Goal: Communication & Community: Answer question/provide support

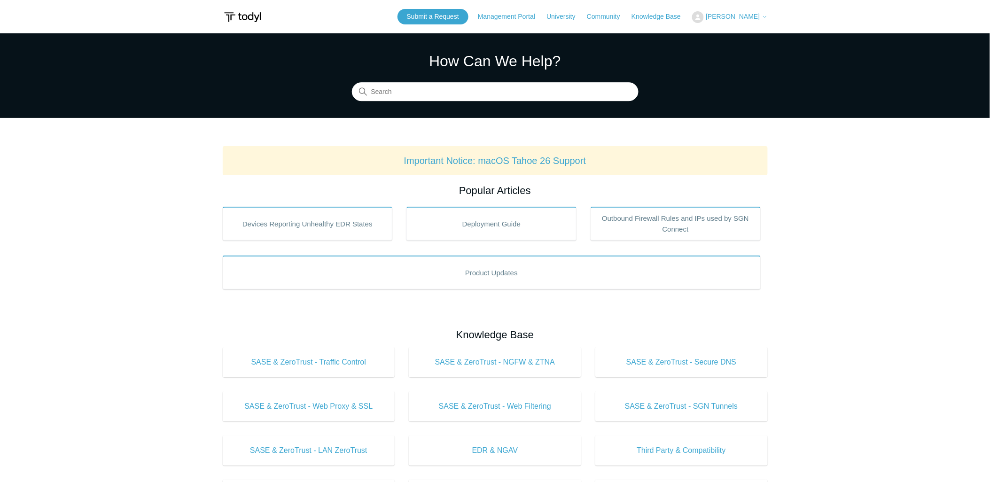
click at [747, 15] on span "[PERSON_NAME]" at bounding box center [732, 17] width 54 height 8
click at [741, 35] on link "My Support Requests" at bounding box center [738, 37] width 92 height 16
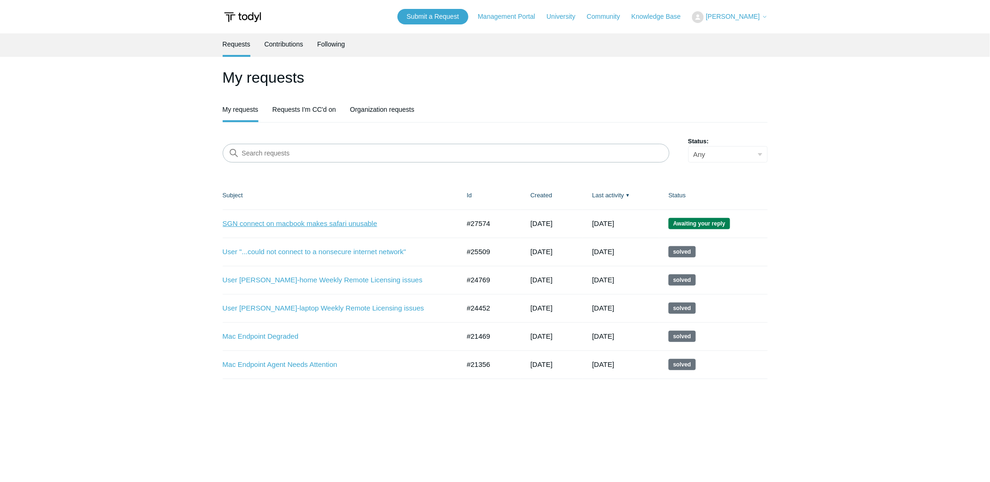
click at [301, 222] on link "SGN connect on macbook makes safari unusable" at bounding box center [334, 223] width 223 height 11
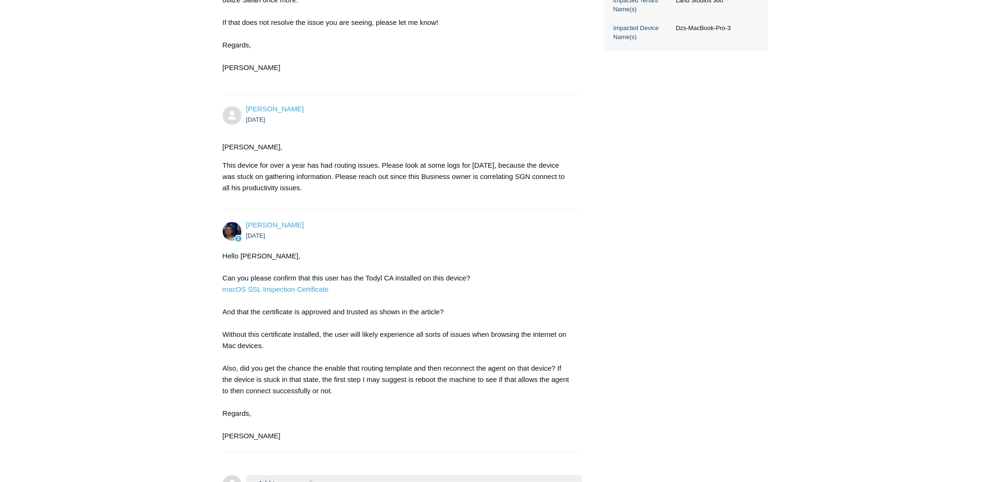
scroll to position [486, 0]
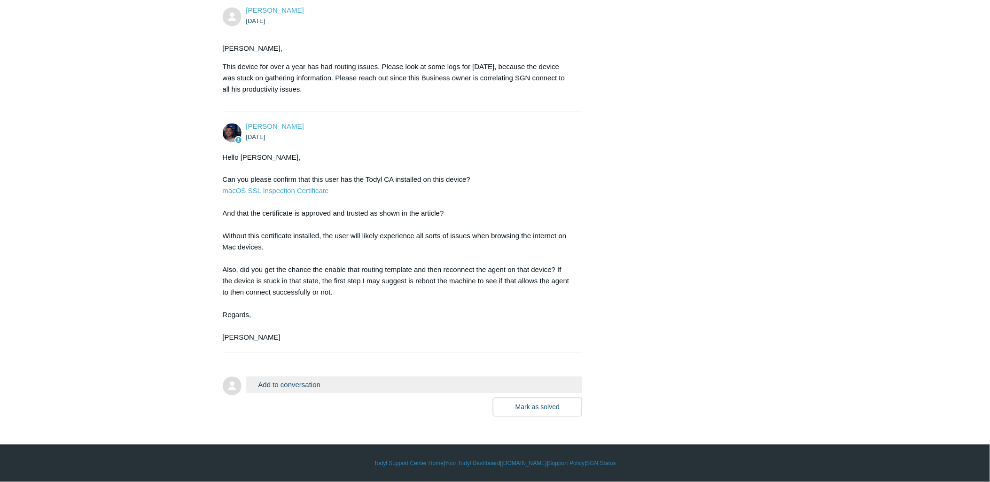
drag, startPoint x: 193, startPoint y: 350, endPoint x: 181, endPoint y: 354, distance: 12.5
drag, startPoint x: 358, startPoint y: 390, endPoint x: 440, endPoint y: 406, distance: 83.2
click at [360, 391] on button "Add to conversation" at bounding box center [414, 385] width 336 height 16
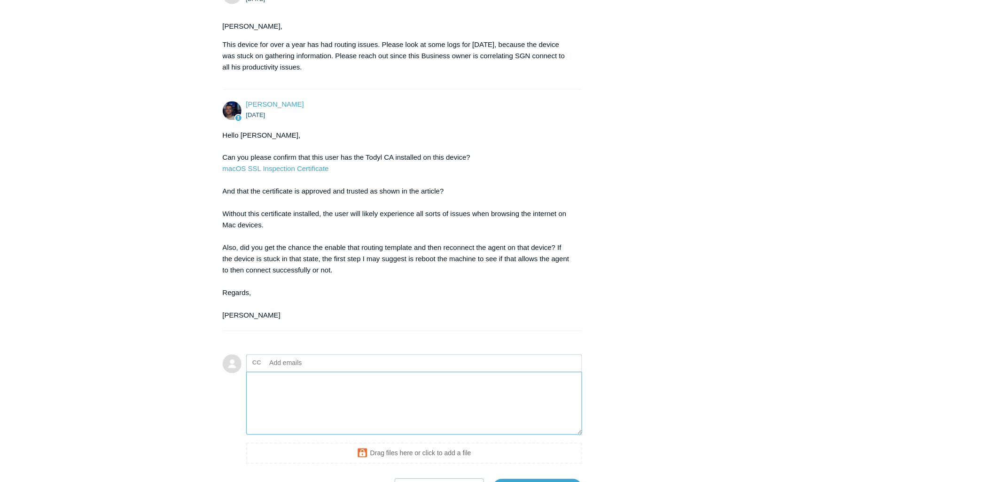
scroll to position [588, 0]
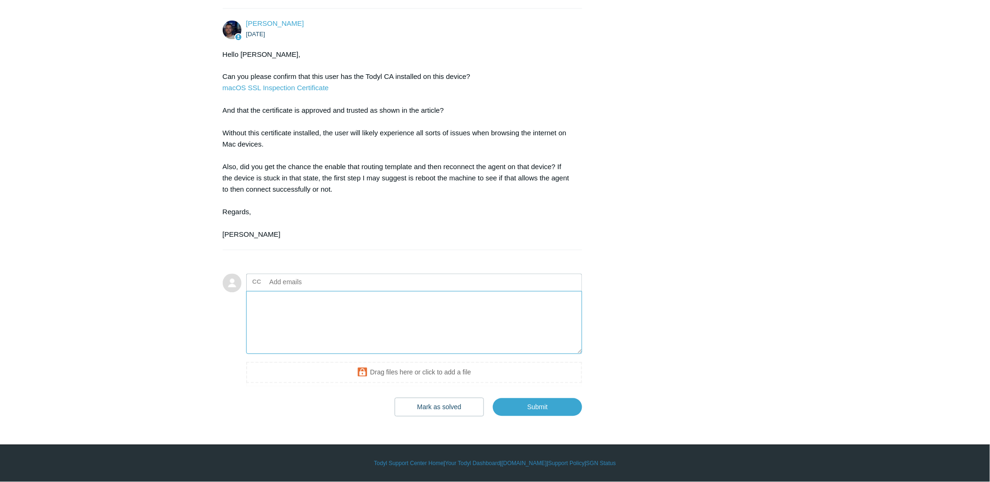
drag, startPoint x: 331, startPoint y: 311, endPoint x: 331, endPoint y: 300, distance: 11.7
click at [331, 311] on textarea "Add your reply" at bounding box center [414, 322] width 336 height 63
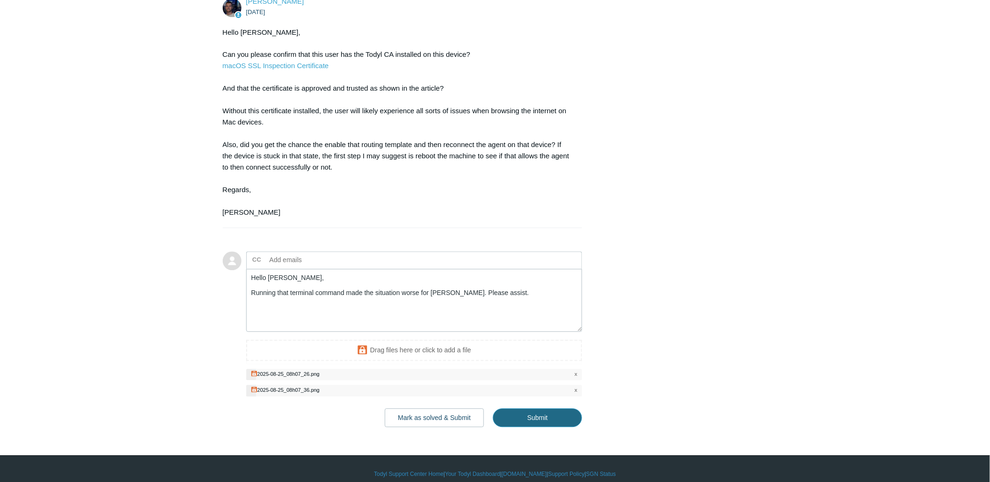
click at [519, 427] on input "Submit" at bounding box center [537, 418] width 89 height 19
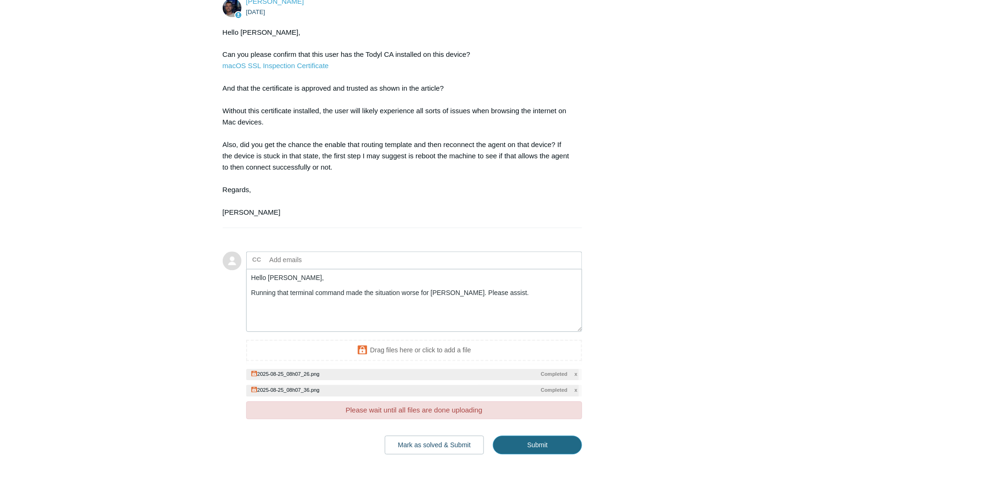
click at [525, 455] on input "Submit" at bounding box center [537, 445] width 89 height 19
type textarea "Hello Connor, Running that terminal command made the situation worse for David.…"
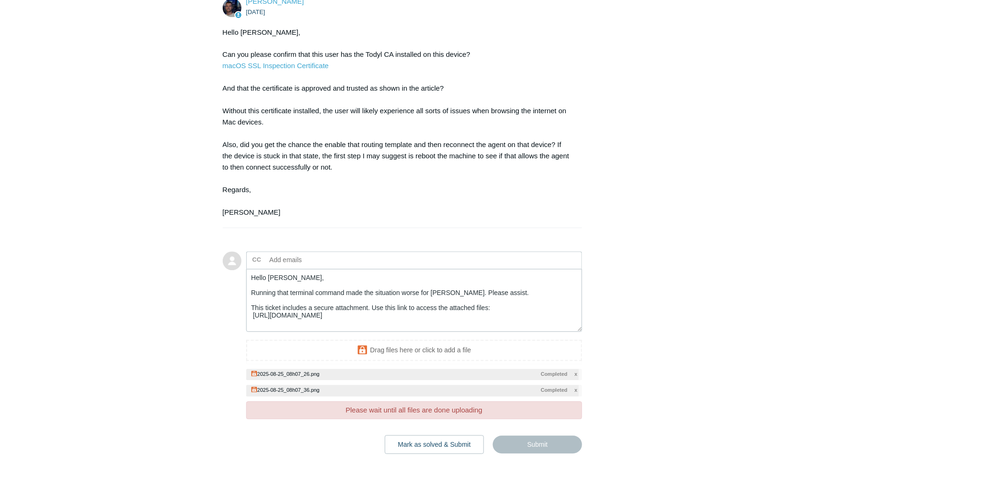
scroll to position [8, 0]
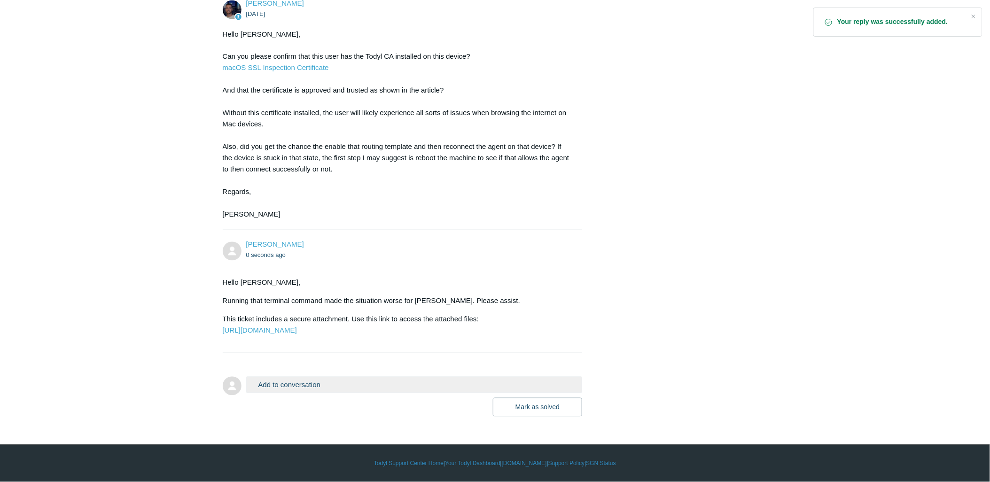
scroll to position [631, 0]
click at [370, 324] on p "This ticket includes a secure attachment. Use this link to access the attached …" at bounding box center [398, 325] width 350 height 23
click at [297, 326] on link "https://todyl.sendsafely.com/receive/?thread=SCGT-JA8G&packageCode=JZder6gNpMSu…" at bounding box center [260, 330] width 74 height 8
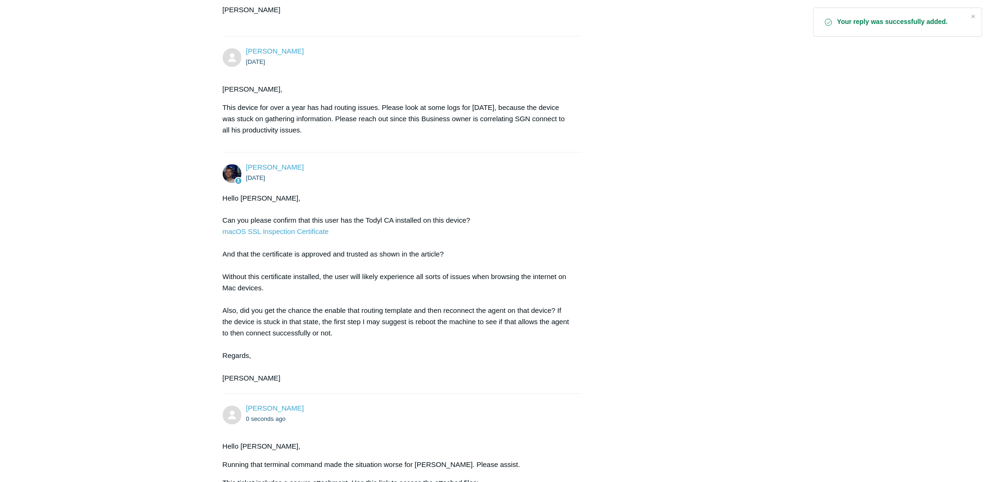
scroll to position [214, 0]
